Goal: Information Seeking & Learning: Learn about a topic

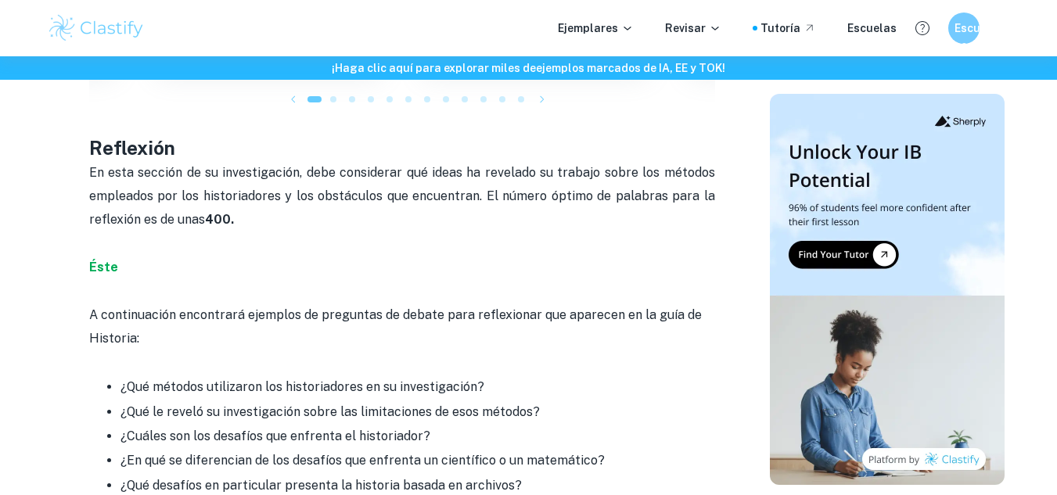
scroll to position [1552, 0]
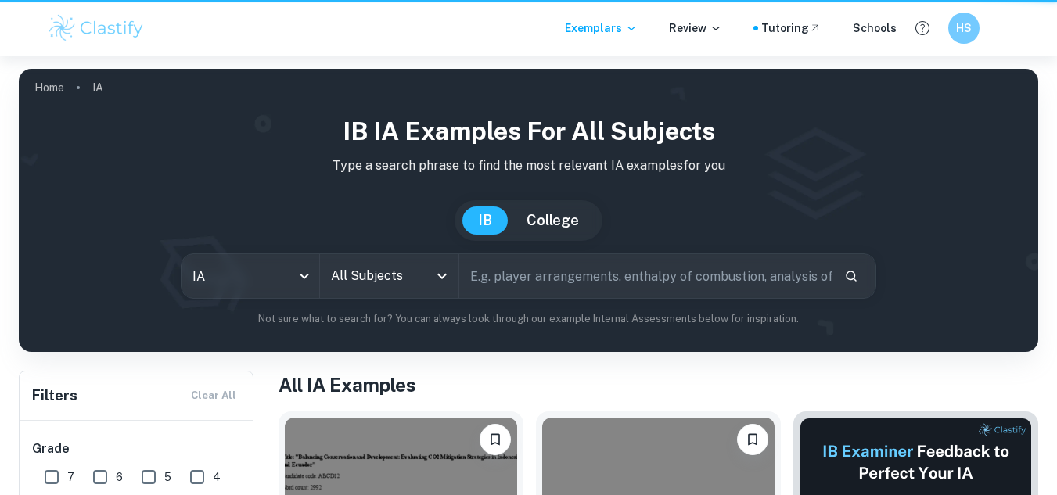
click at [436, 284] on icon "Open" at bounding box center [442, 276] width 19 height 19
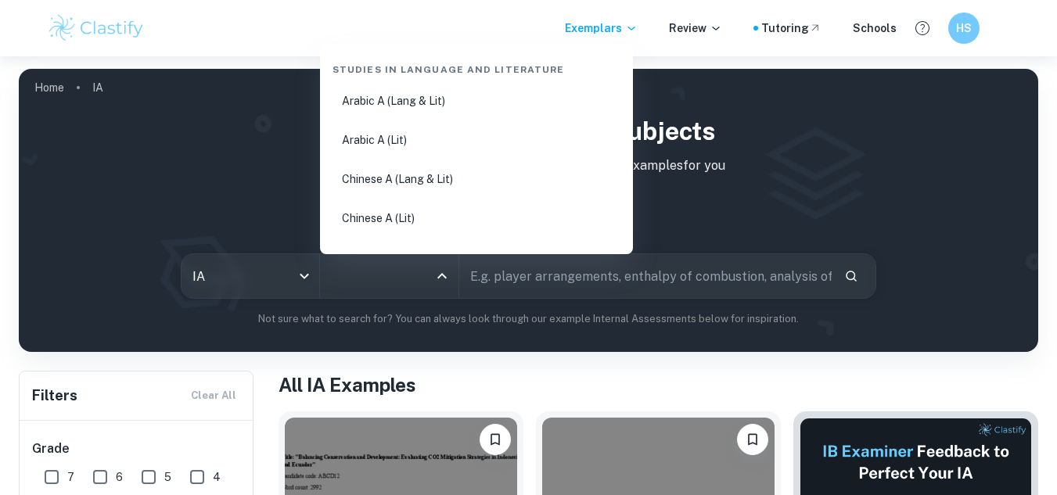
checkbox input "true"
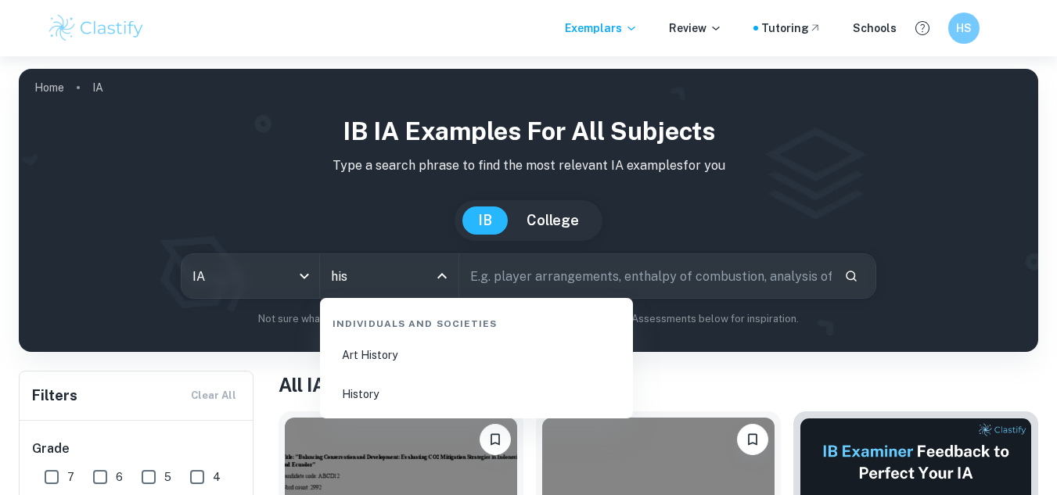
click at [454, 397] on li "History" at bounding box center [476, 394] width 300 height 36
type input "History"
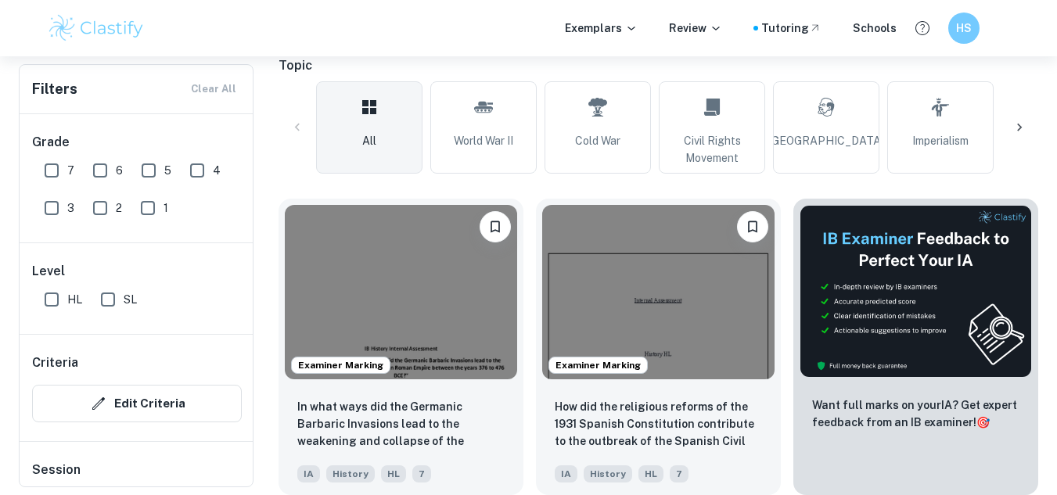
scroll to position [322, 0]
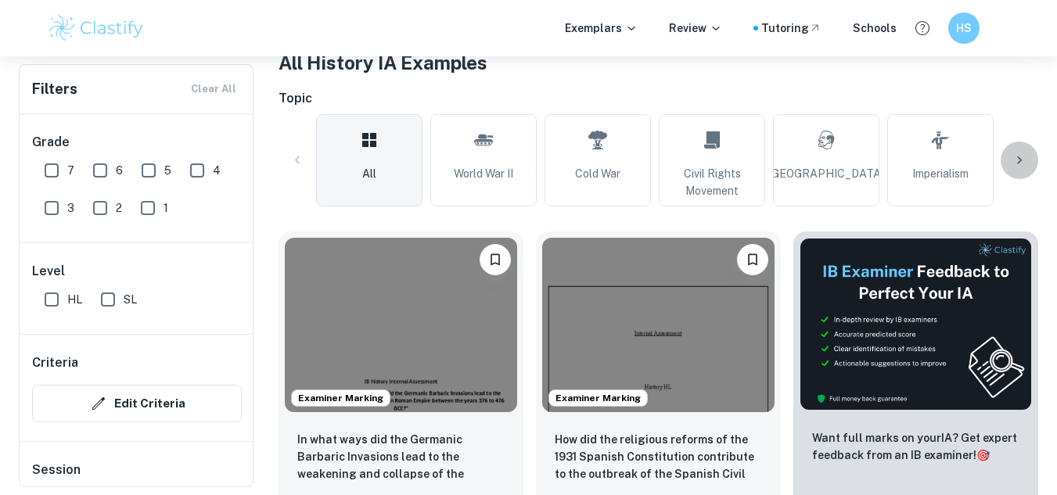
click at [1021, 156] on icon at bounding box center [1019, 161] width 16 height 16
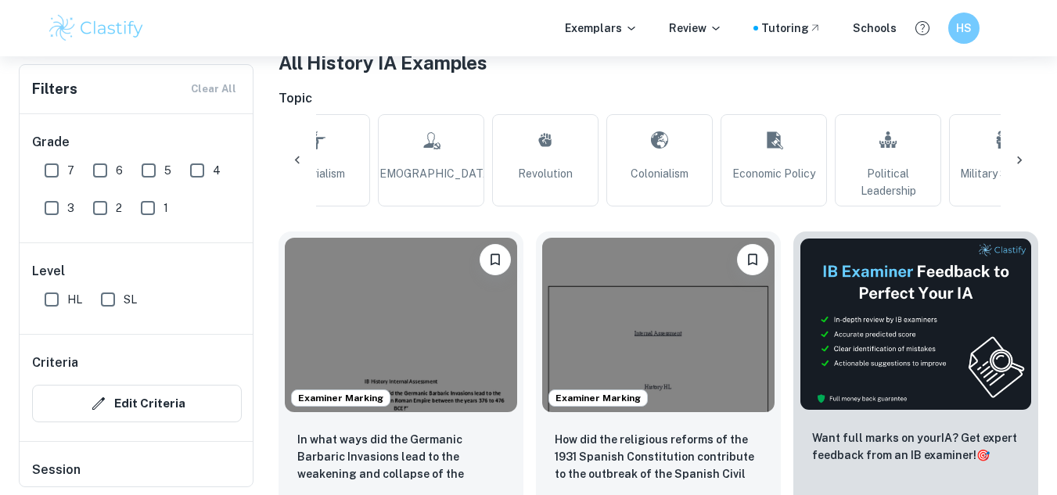
scroll to position [0, 629]
click at [1021, 156] on icon at bounding box center [1019, 161] width 16 height 16
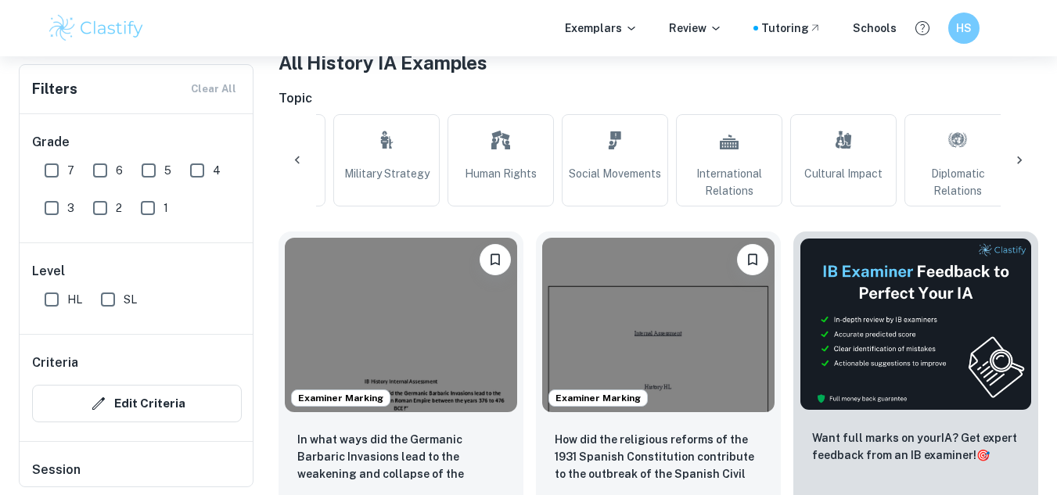
scroll to position [0, 1258]
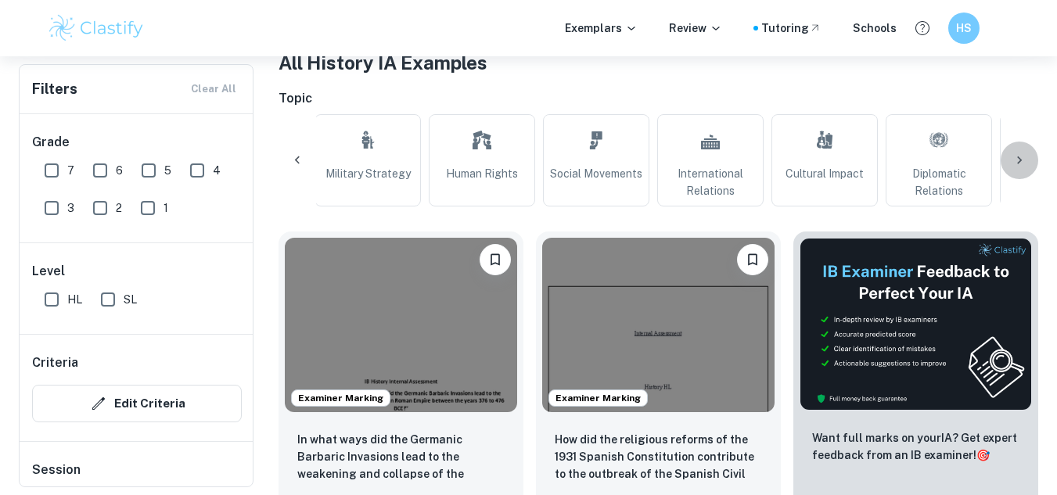
click at [1018, 155] on icon at bounding box center [1019, 161] width 16 height 16
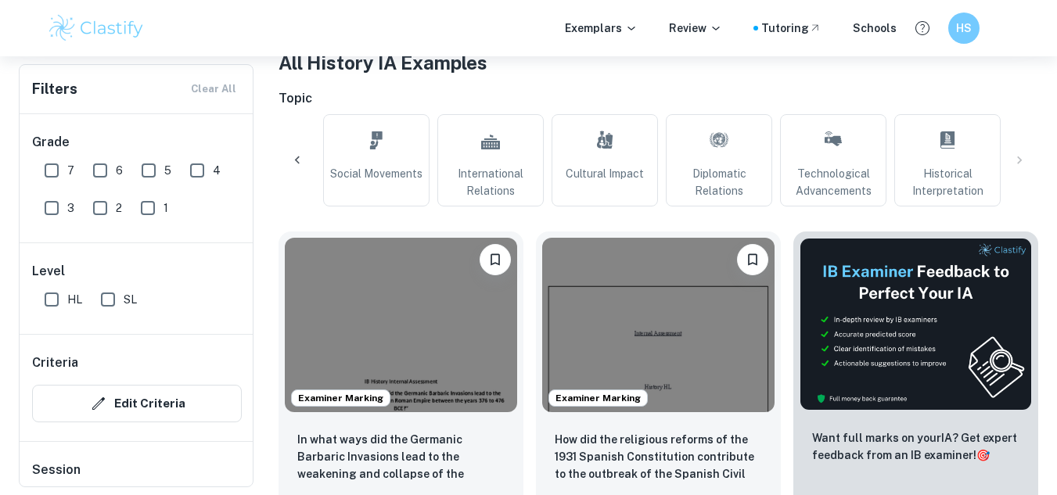
scroll to position [0, 1478]
click at [299, 145] on div at bounding box center [297, 161] width 38 height 38
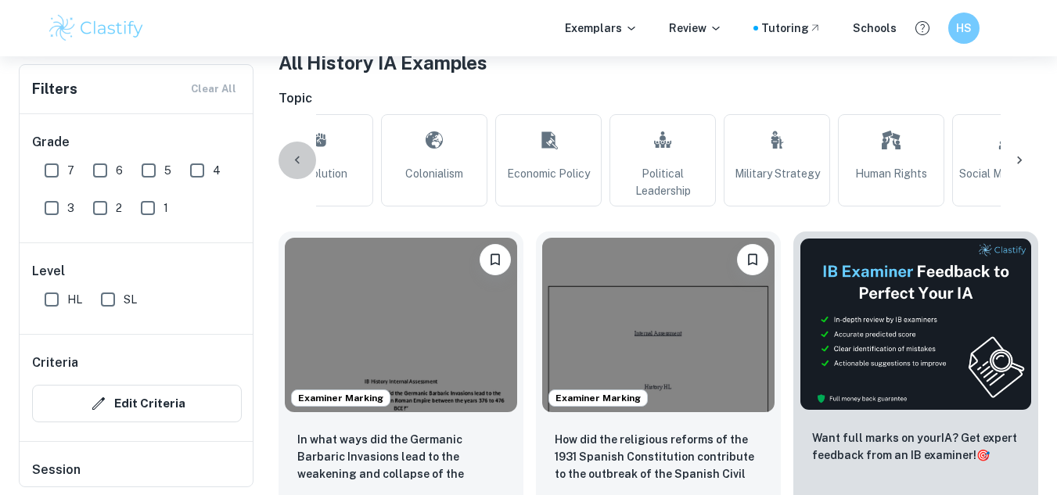
click at [299, 145] on div at bounding box center [297, 161] width 38 height 38
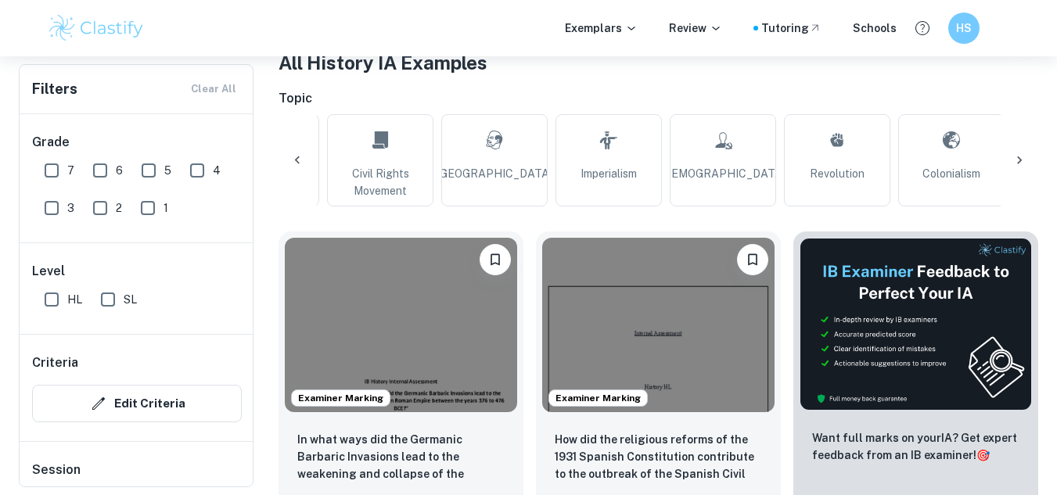
scroll to position [0, 220]
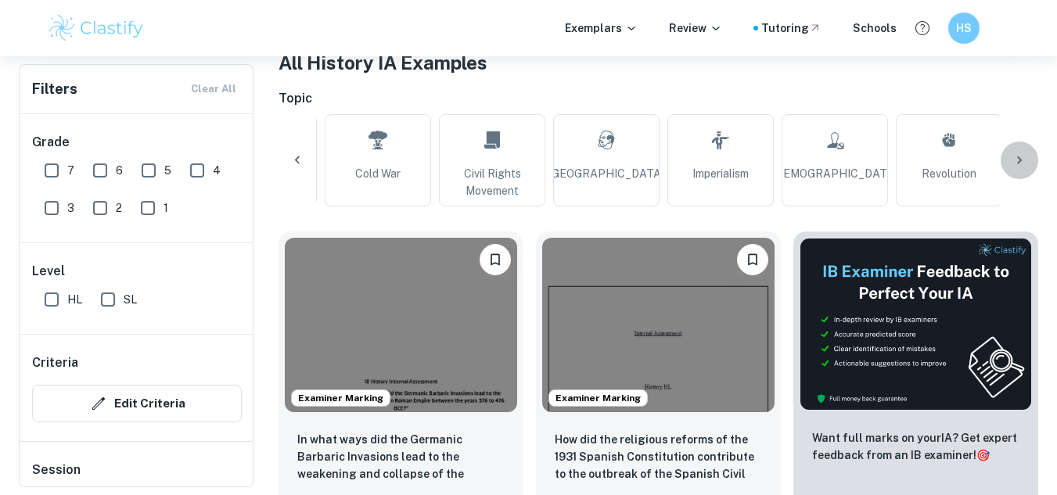
click at [1022, 163] on icon at bounding box center [1019, 161] width 16 height 16
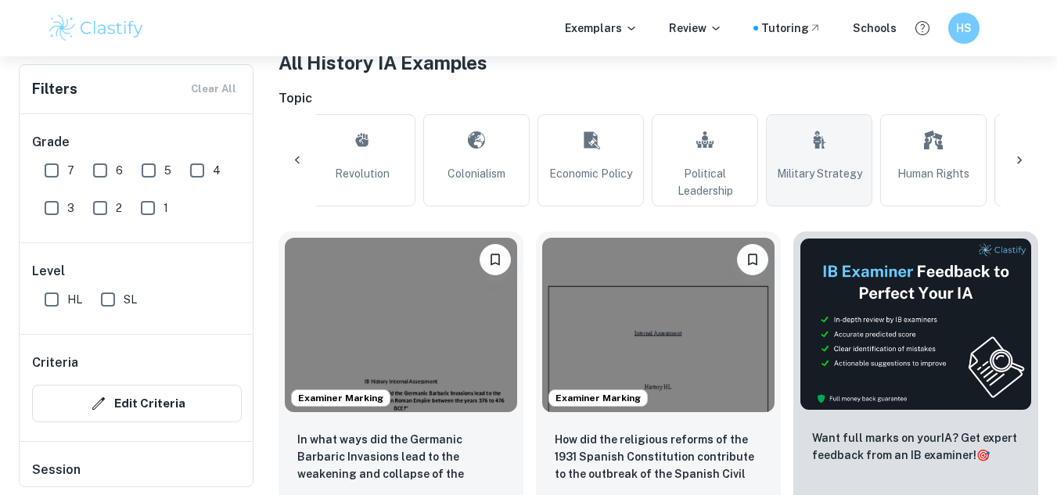
scroll to position [0, 849]
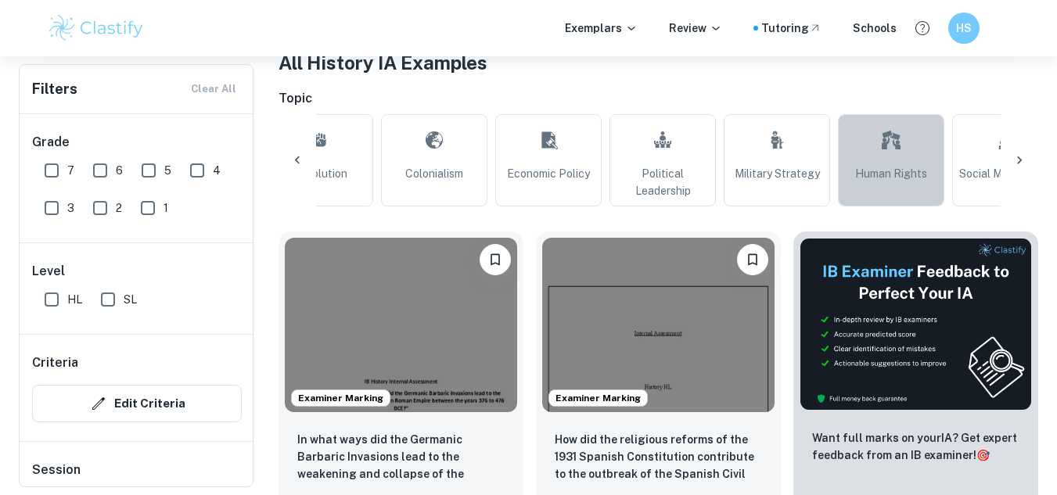
click at [912, 150] on link "Human Rights" at bounding box center [891, 160] width 106 height 92
type input "Human Rights"
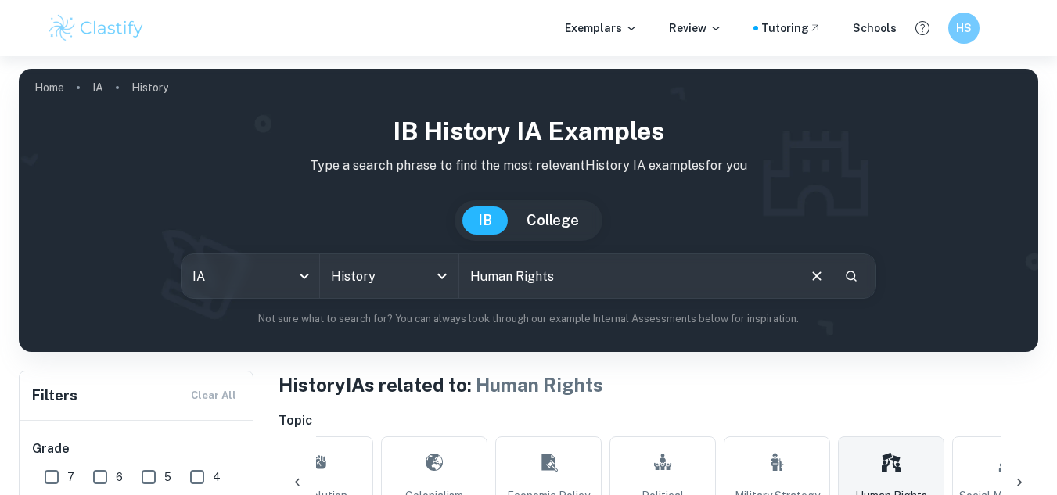
scroll to position [573, 0]
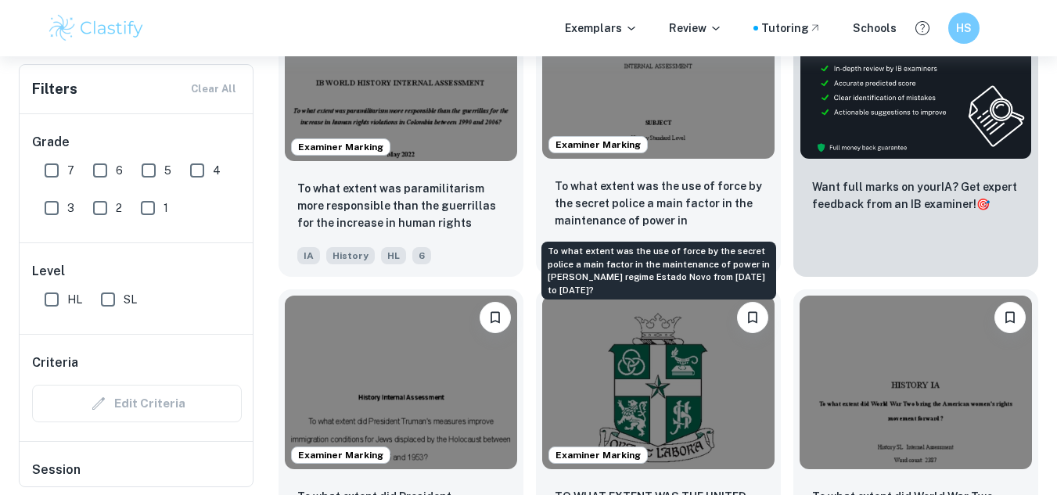
click at [715, 205] on p "To what extent was the use of force by the secret police a main factor in the m…" at bounding box center [658, 204] width 207 height 53
